Goal: Book appointment/travel/reservation

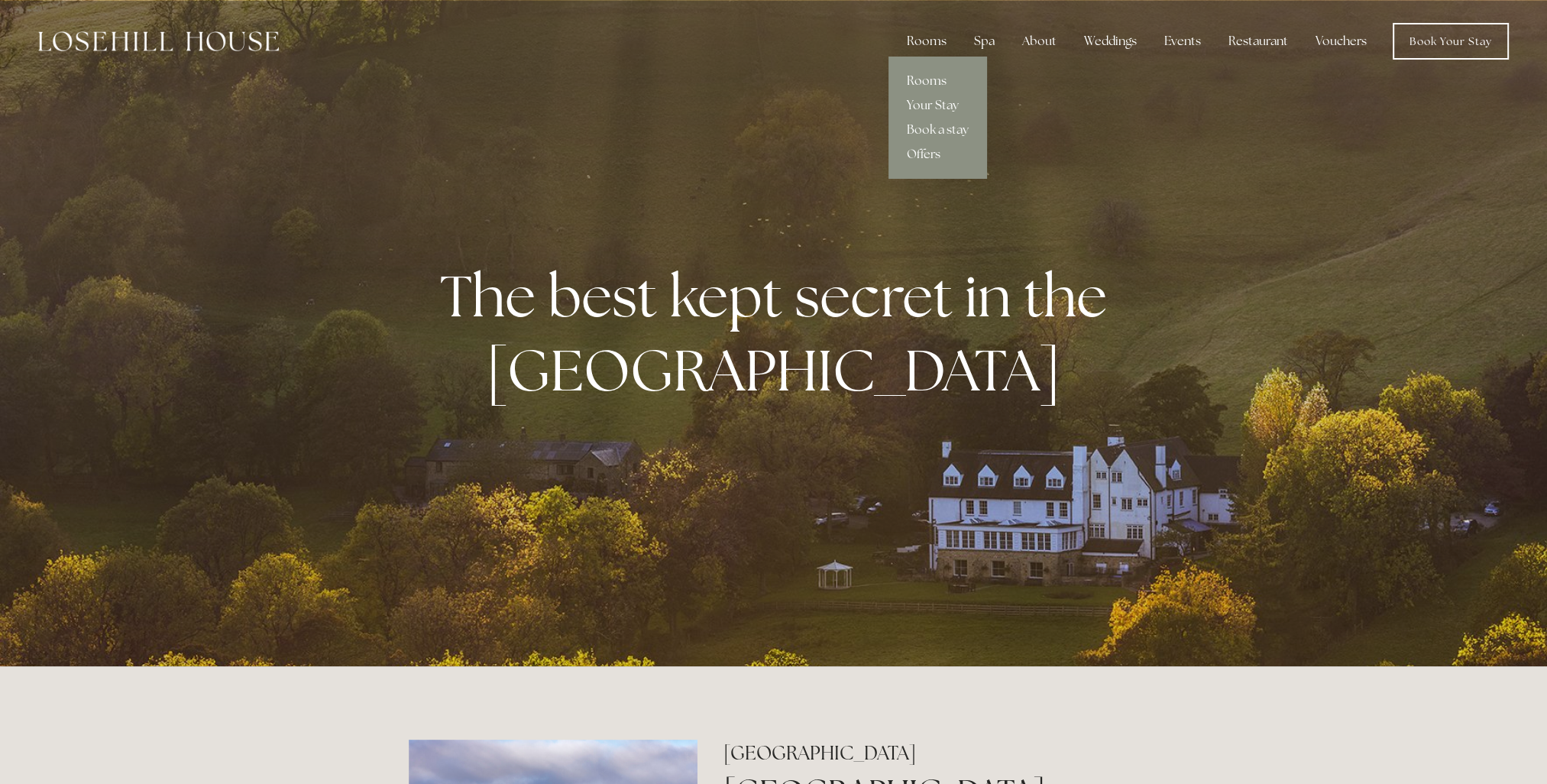
click at [923, 78] on link "Rooms" at bounding box center [937, 80] width 98 height 24
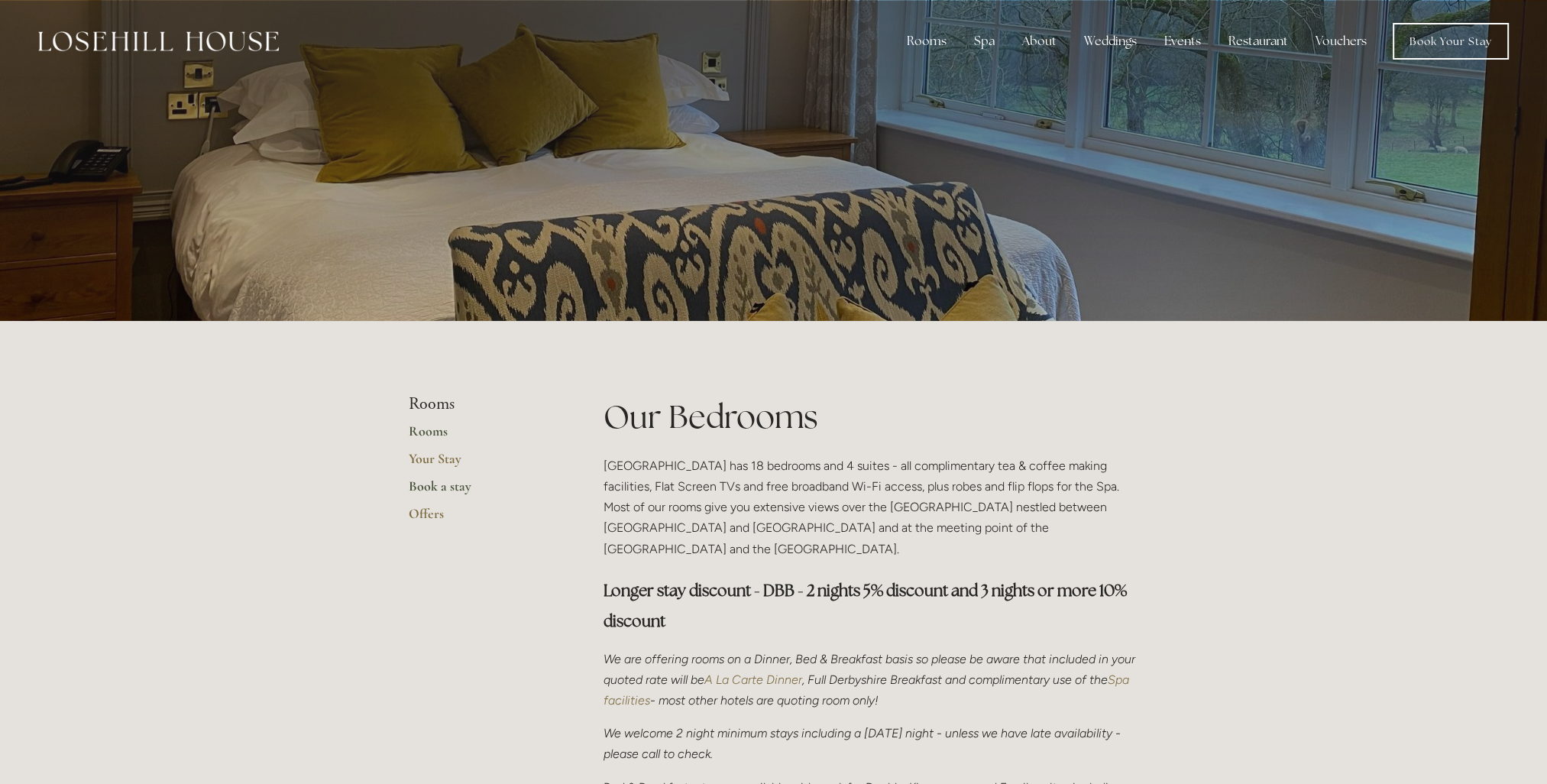
click at [449, 488] on link "Book a stay" at bounding box center [482, 491] width 146 height 28
